Goal: Information Seeking & Learning: Check status

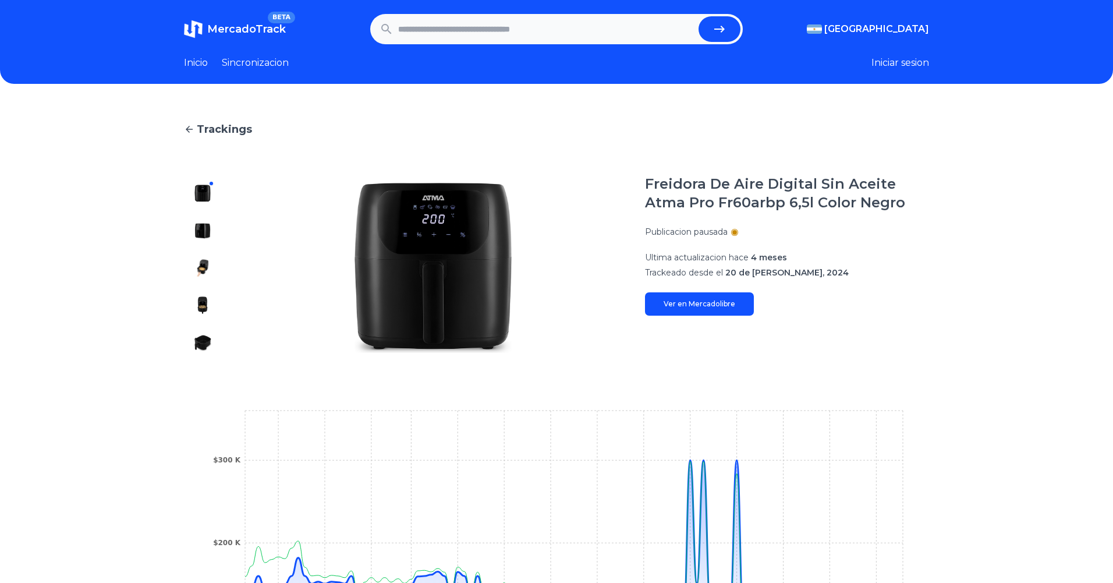
click at [605, 43] on form at bounding box center [556, 29] width 373 height 30
click at [613, 30] on input "text" at bounding box center [546, 29] width 296 height 26
paste input "**********"
click at [716, 34] on icon "submit" at bounding box center [720, 29] width 14 height 14
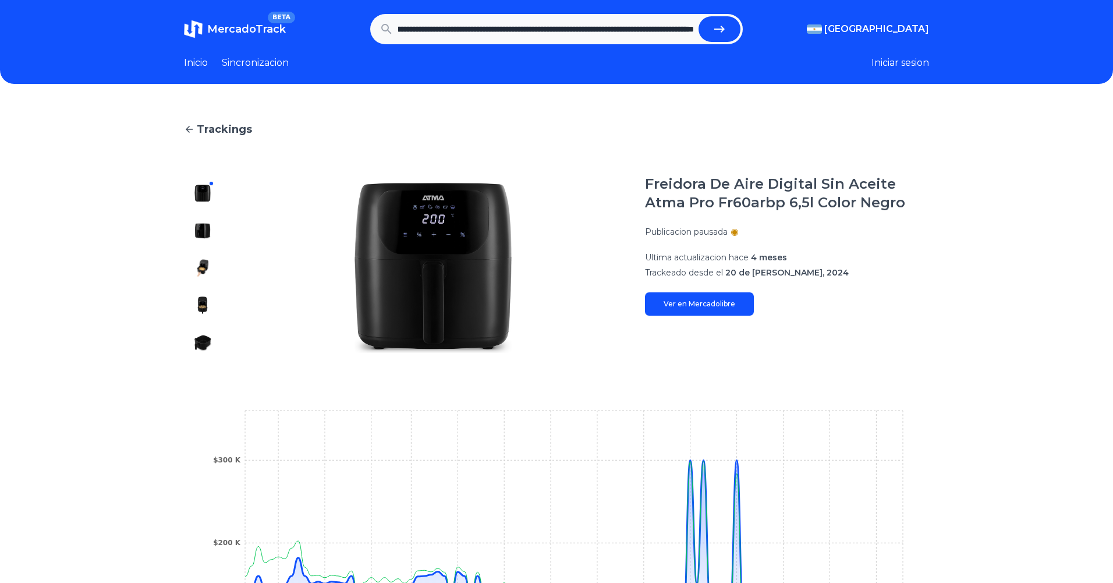
type input "**********"
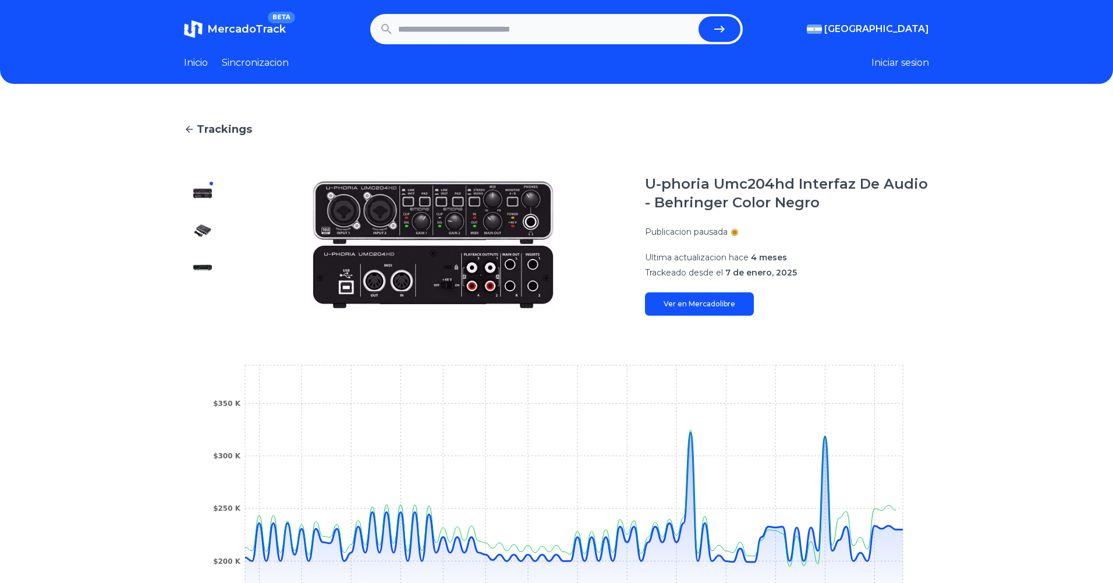
click at [690, 299] on link "Ver en Mercadolibre" at bounding box center [699, 303] width 109 height 23
click at [698, 305] on link "Ver en Mercadolibre" at bounding box center [699, 303] width 109 height 23
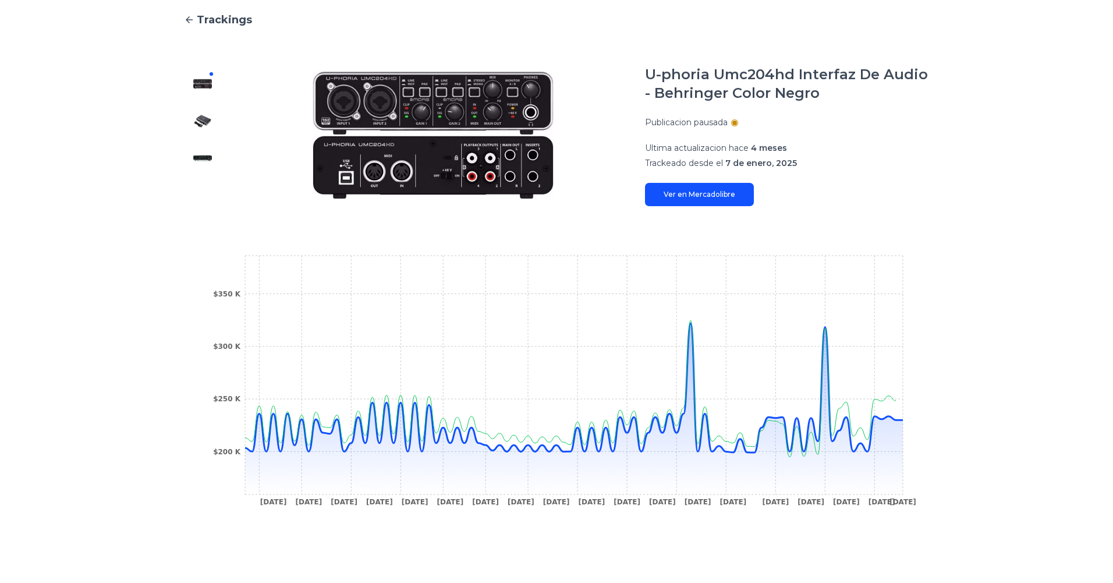
scroll to position [210, 0]
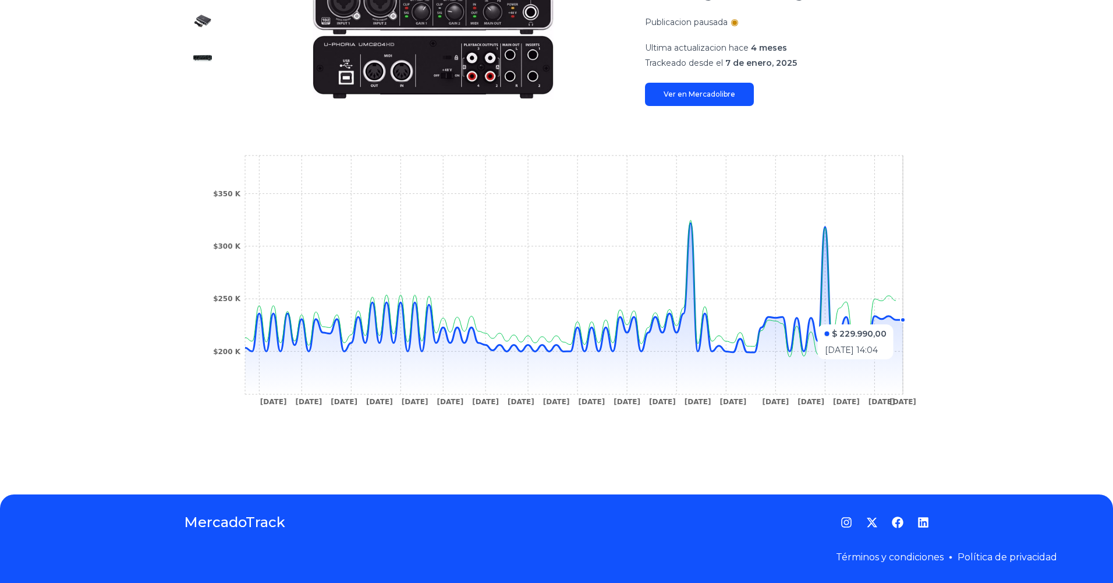
click at [902, 319] on circle at bounding box center [903, 319] width 5 height 5
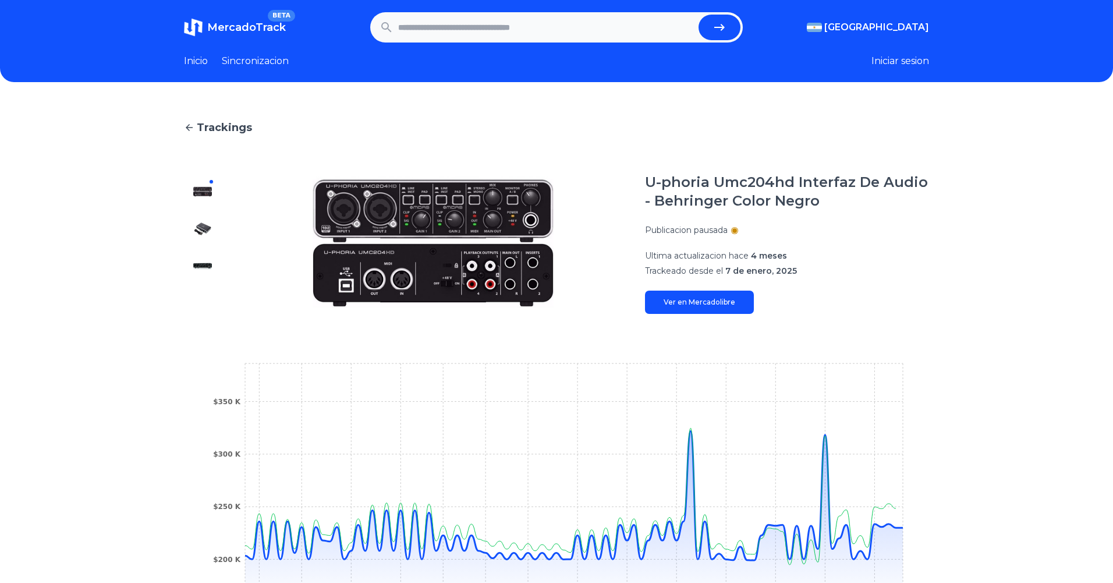
scroll to position [0, 0]
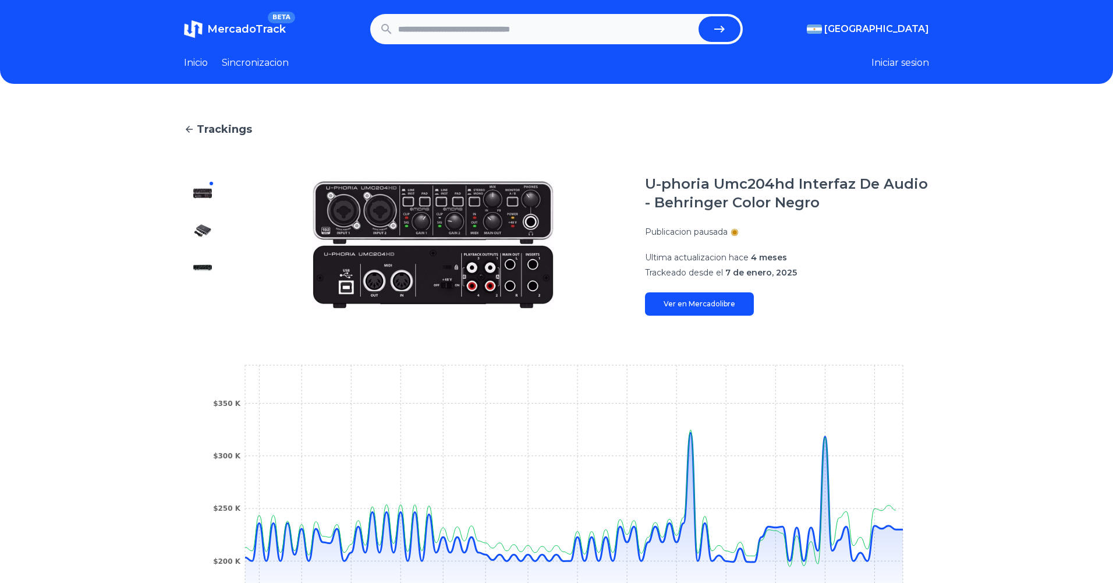
click at [722, 305] on link "Ver en Mercadolibre" at bounding box center [699, 303] width 109 height 23
